Goal: Find specific page/section: Find specific page/section

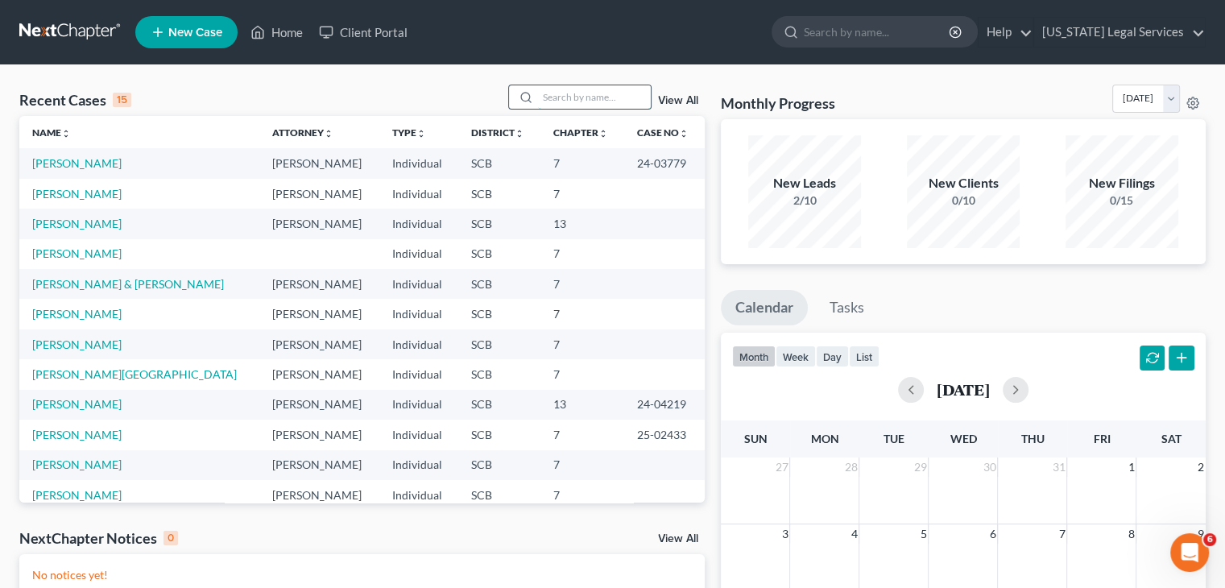
click at [553, 102] on input "search" at bounding box center [594, 96] width 113 height 23
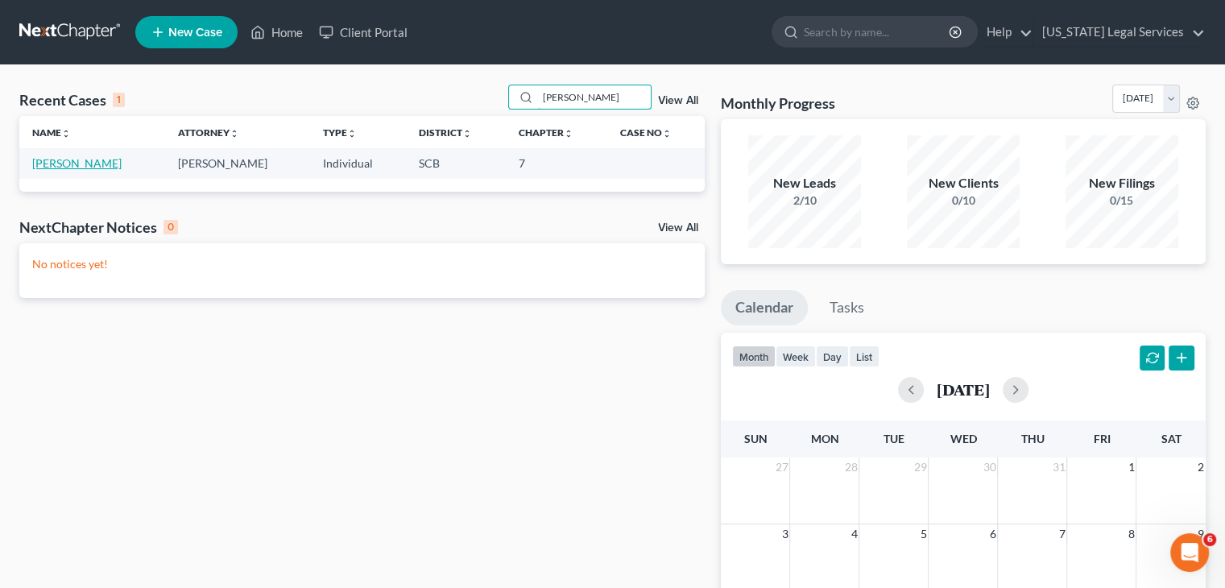
type input "[PERSON_NAME]"
click at [75, 160] on link "[PERSON_NAME]" at bounding box center [76, 163] width 89 height 14
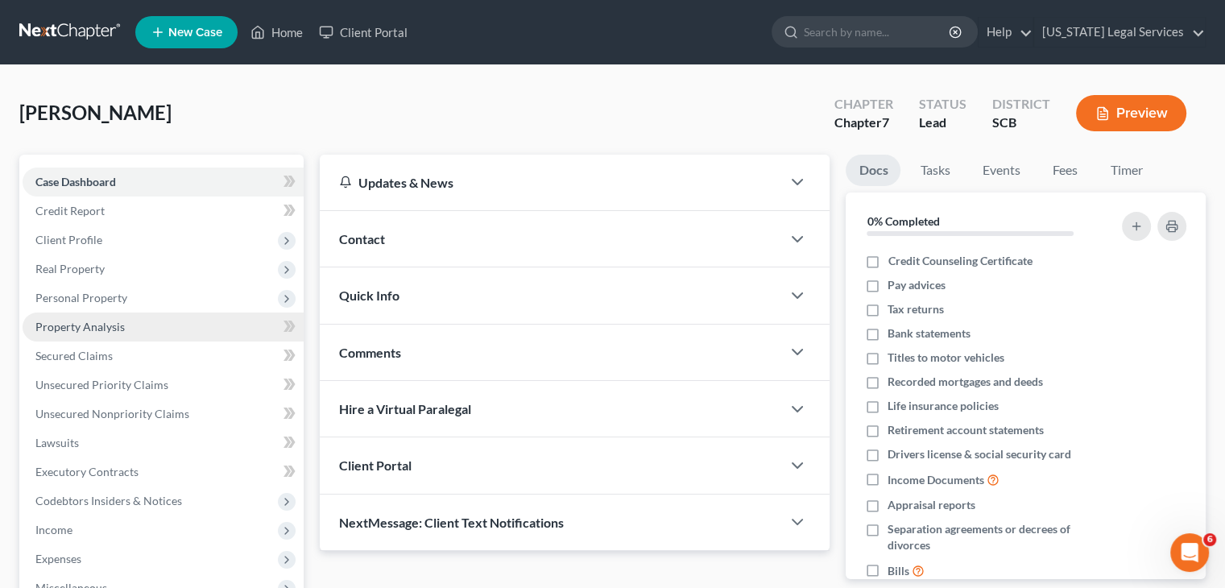
scroll to position [142, 0]
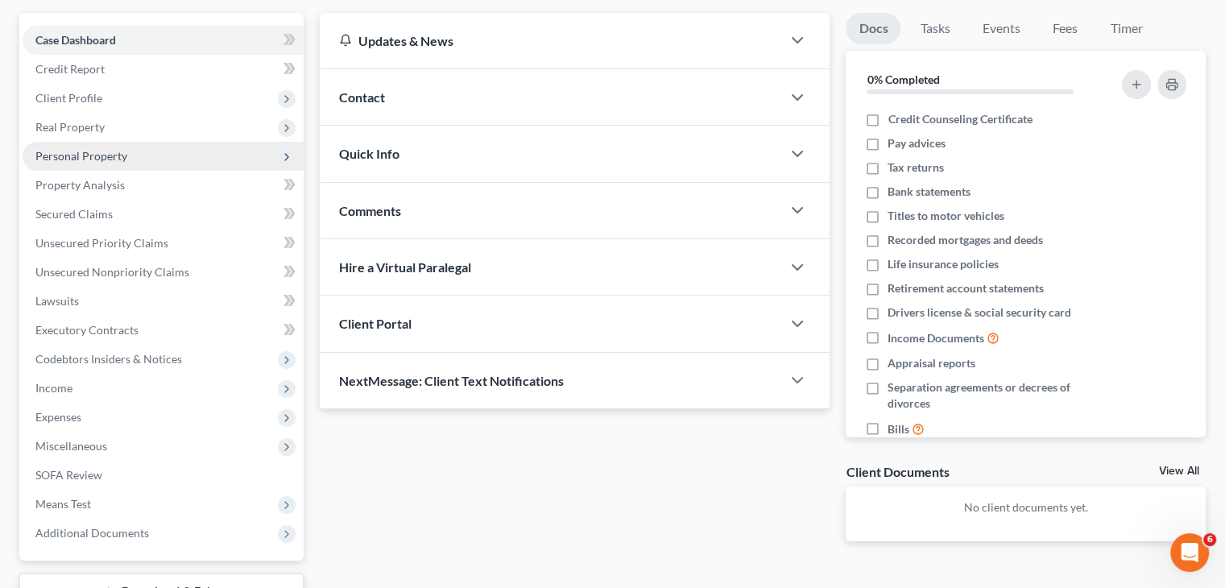
click at [95, 155] on span "Personal Property" at bounding box center [81, 156] width 92 height 14
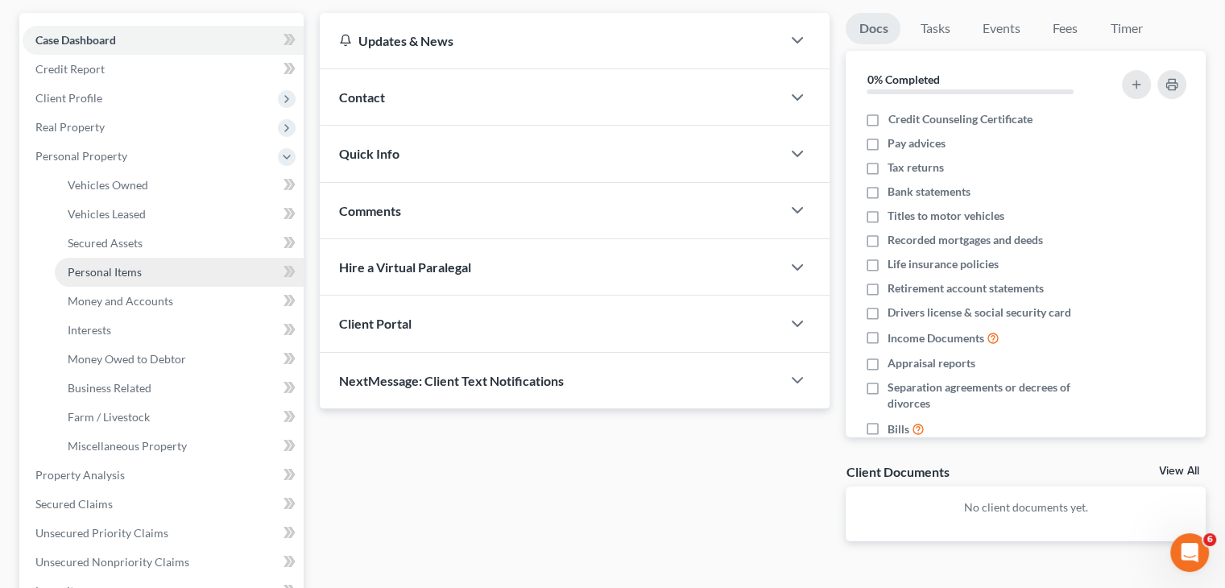
click at [130, 265] on span "Personal Items" at bounding box center [105, 272] width 74 height 14
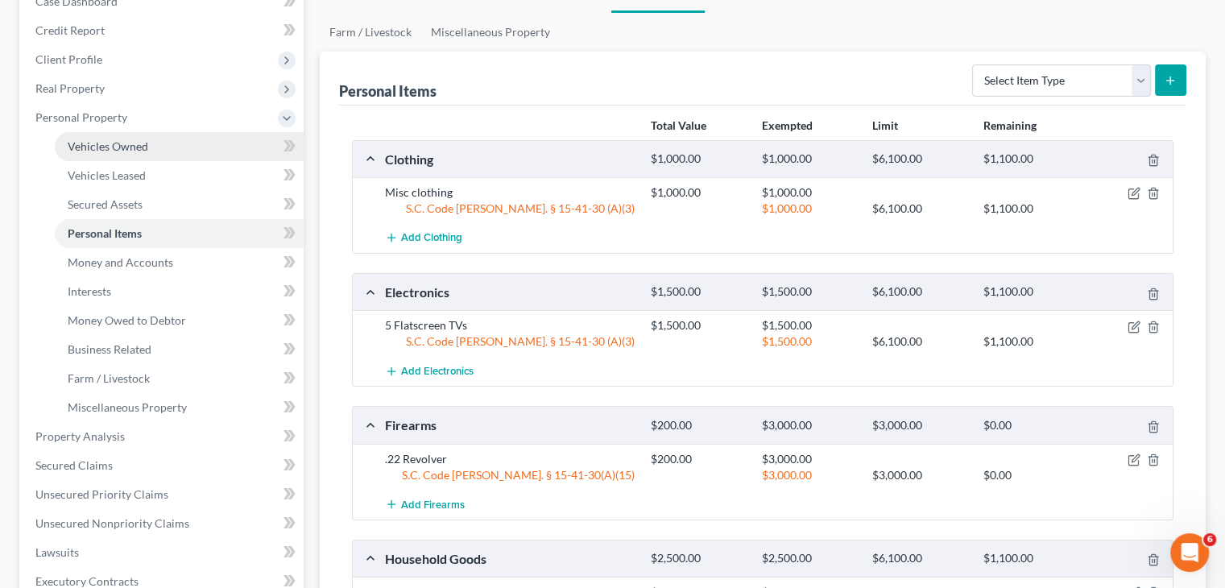
scroll to position [375, 0]
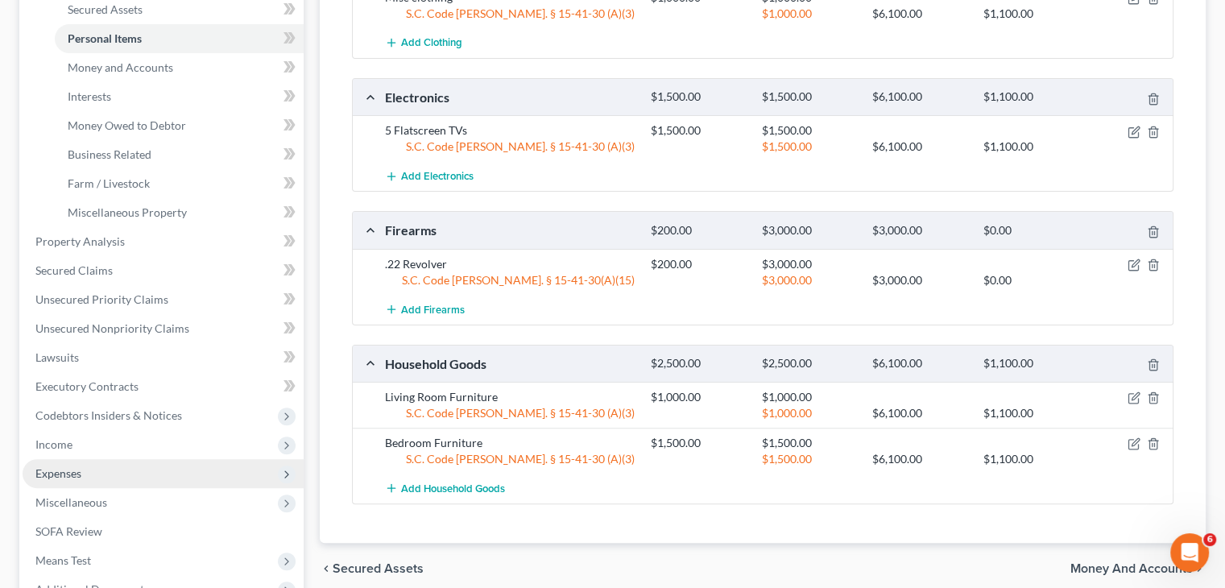
click at [126, 476] on span "Expenses" at bounding box center [163, 473] width 281 height 29
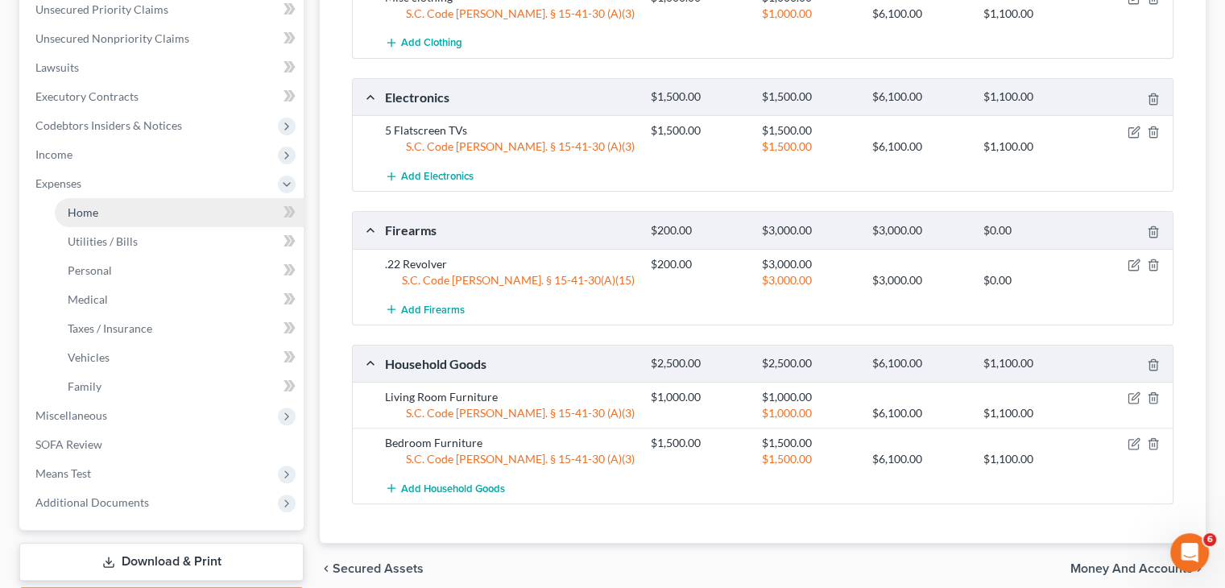
click at [135, 214] on link "Home" at bounding box center [179, 212] width 249 height 29
